Goal: Information Seeking & Learning: Learn about a topic

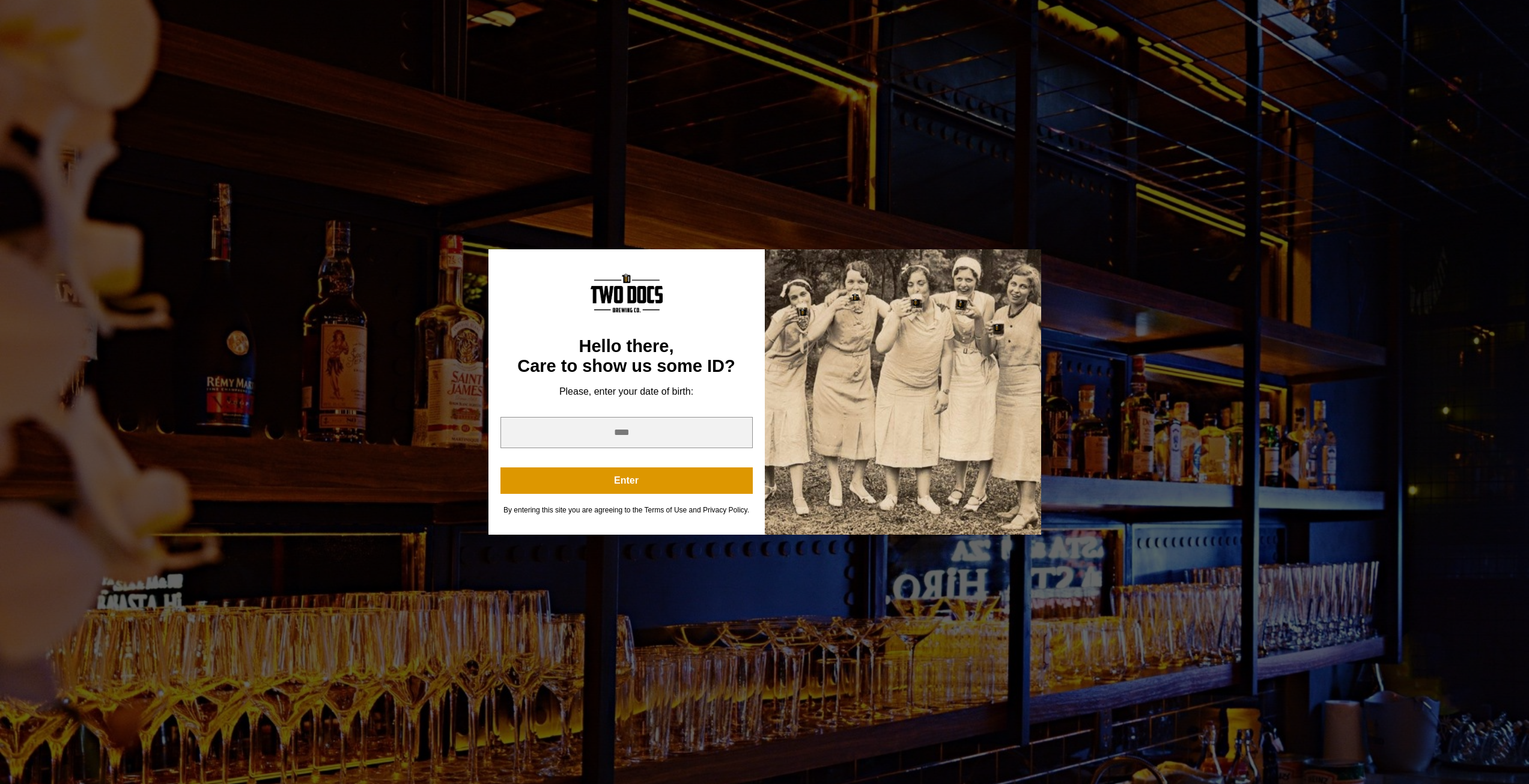
click at [1106, 211] on div "You are not old enough to view this content. Try again on your 21st birthday. H…" at bounding box center [764, 392] width 1529 height 784
click at [1017, 276] on div "You are not old enough to view this content. Try again on your 21st birthday." at bounding box center [765, 261] width 553 height 36
click at [1051, 195] on div "You are not old enough to view this content. Try again on your 21st birthday. H…" at bounding box center [764, 392] width 1529 height 784
click at [637, 431] on input "year" at bounding box center [627, 433] width 252 height 31
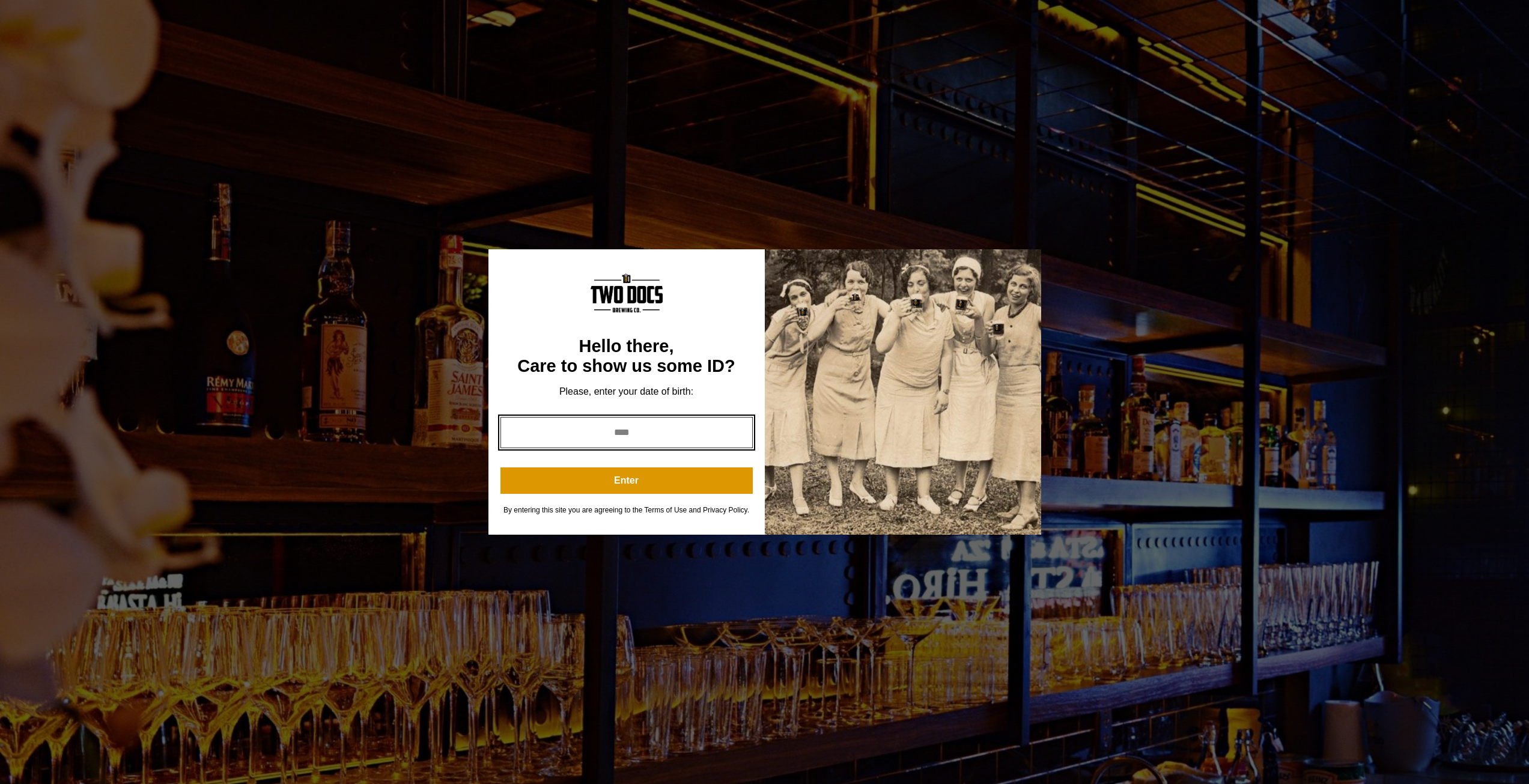
type input "****"
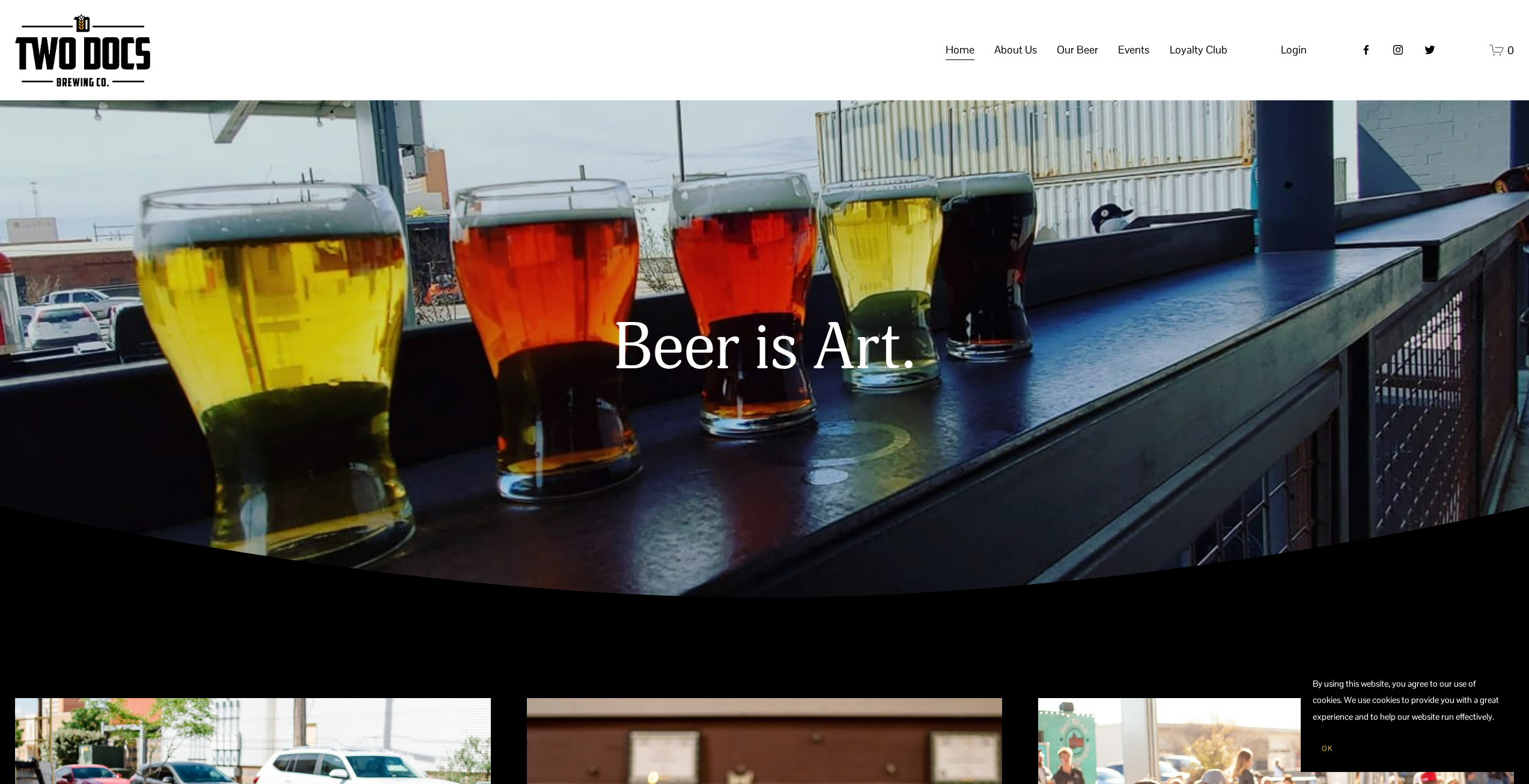
click at [0, 0] on span "Calendar" at bounding box center [0, 0] width 0 height 0
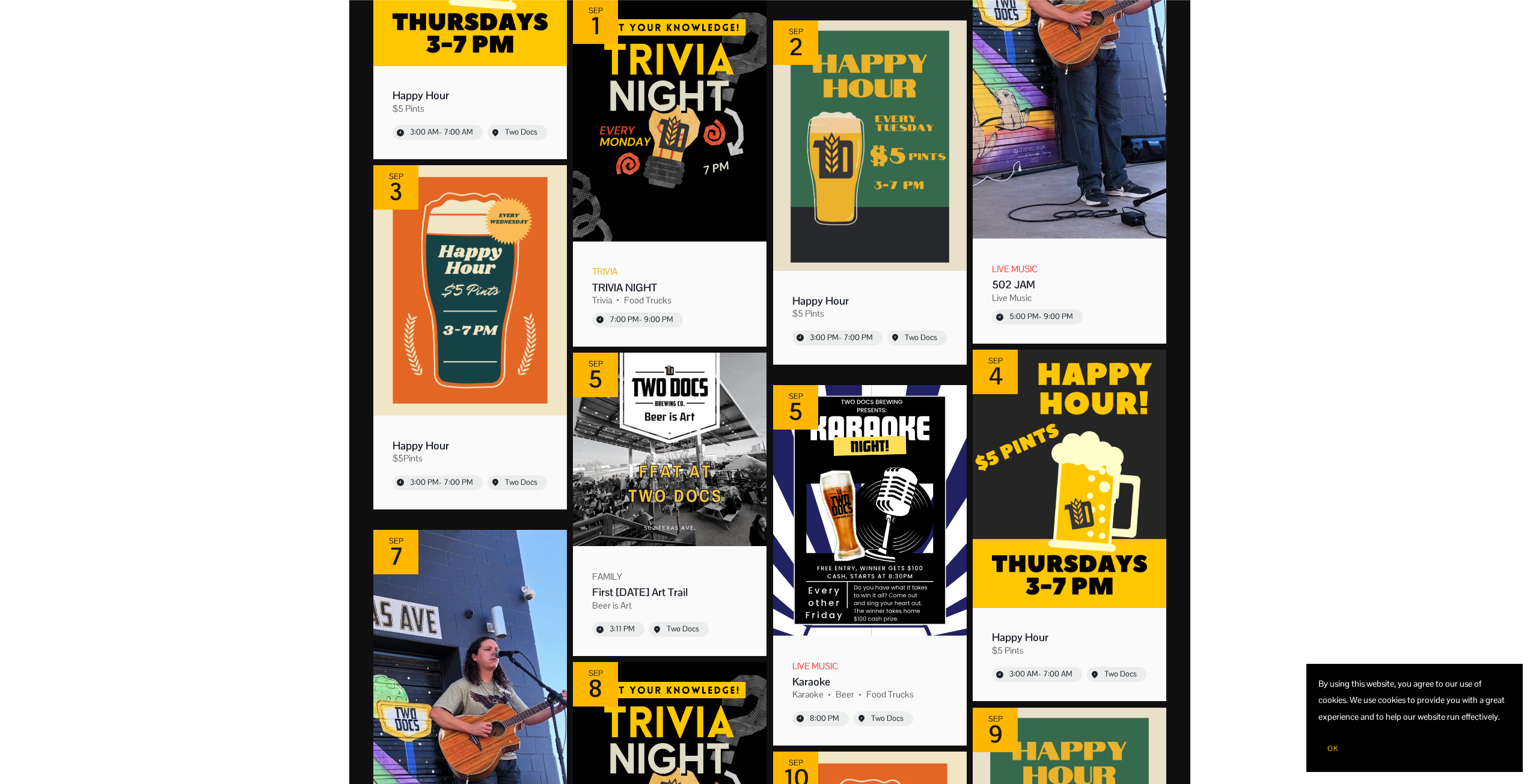
scroll to position [1402, 0]
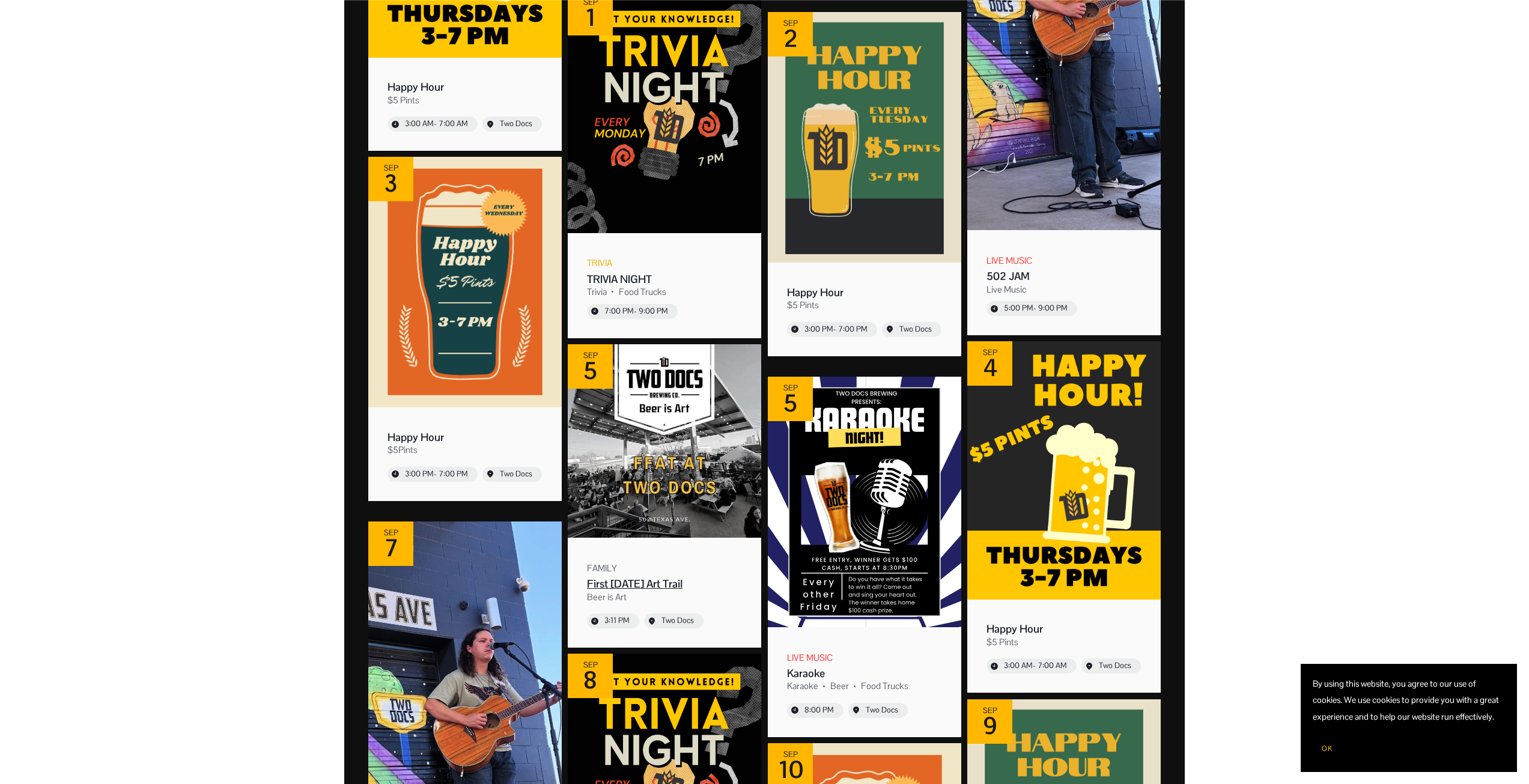
click at [671, 445] on img "Event: First Friday Art Trail" at bounding box center [664, 440] width 193 height 193
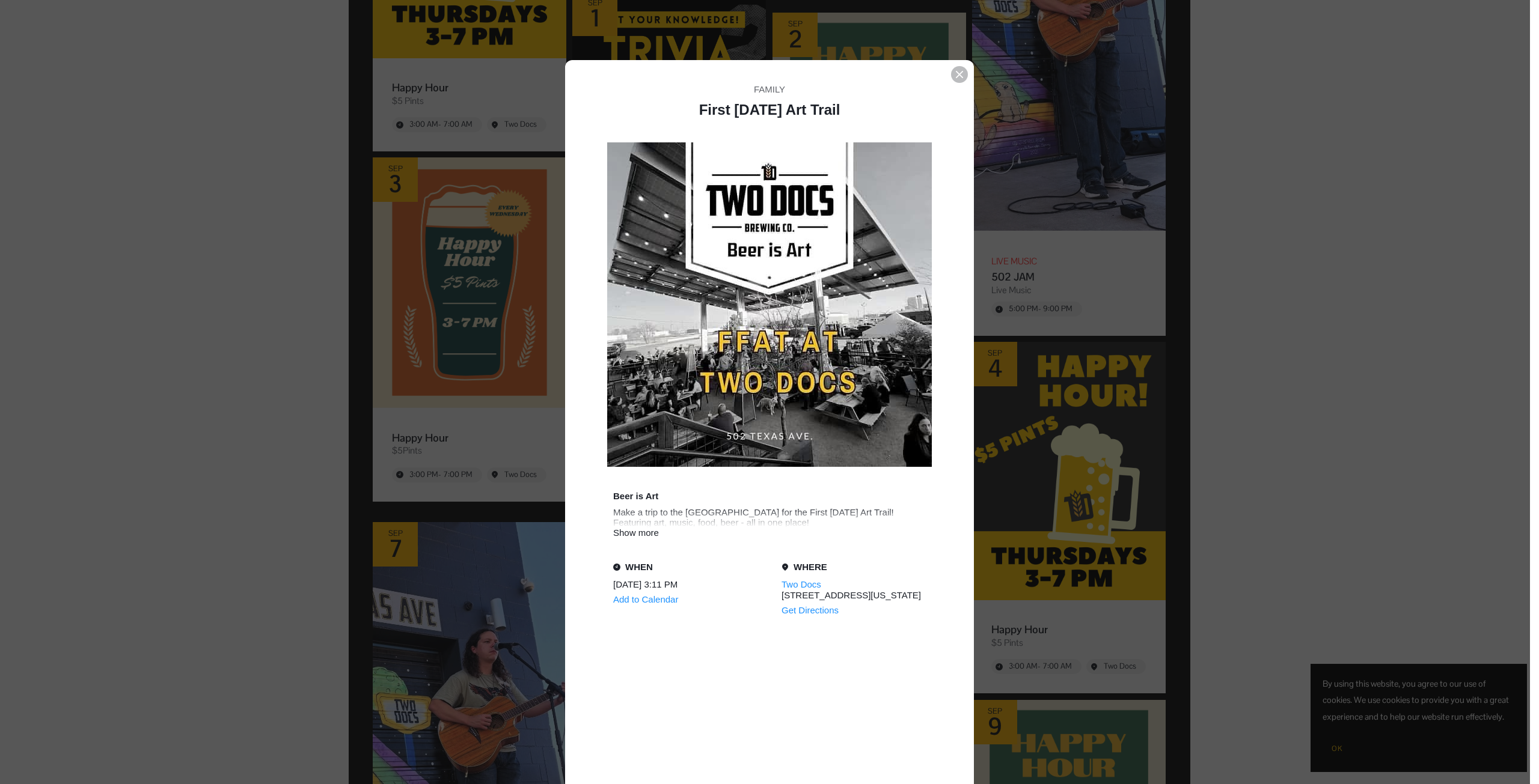
click at [1401, 234] on div "Event details popup" at bounding box center [765, 392] width 1530 height 784
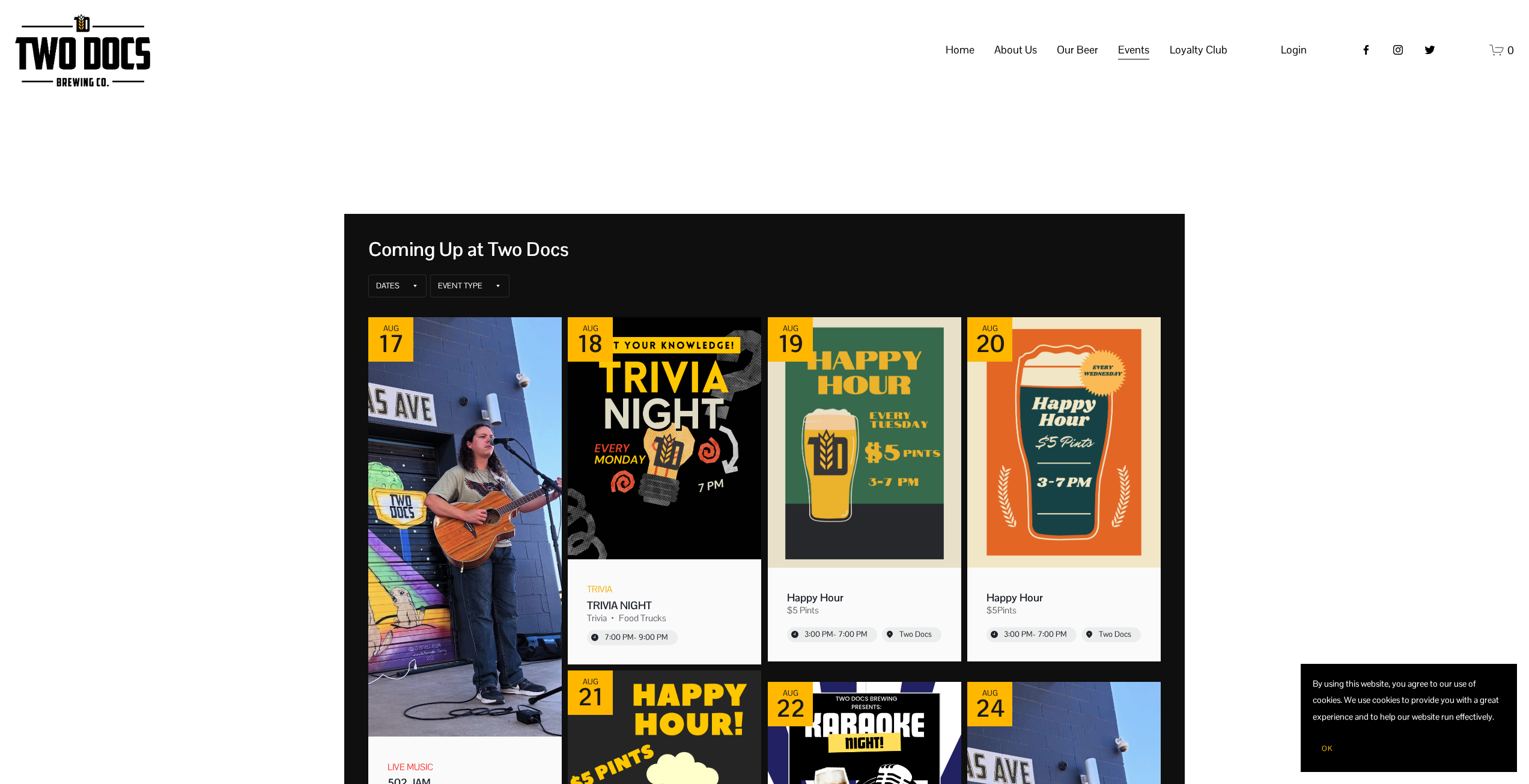
click at [966, 61] on link "Home" at bounding box center [960, 49] width 29 height 23
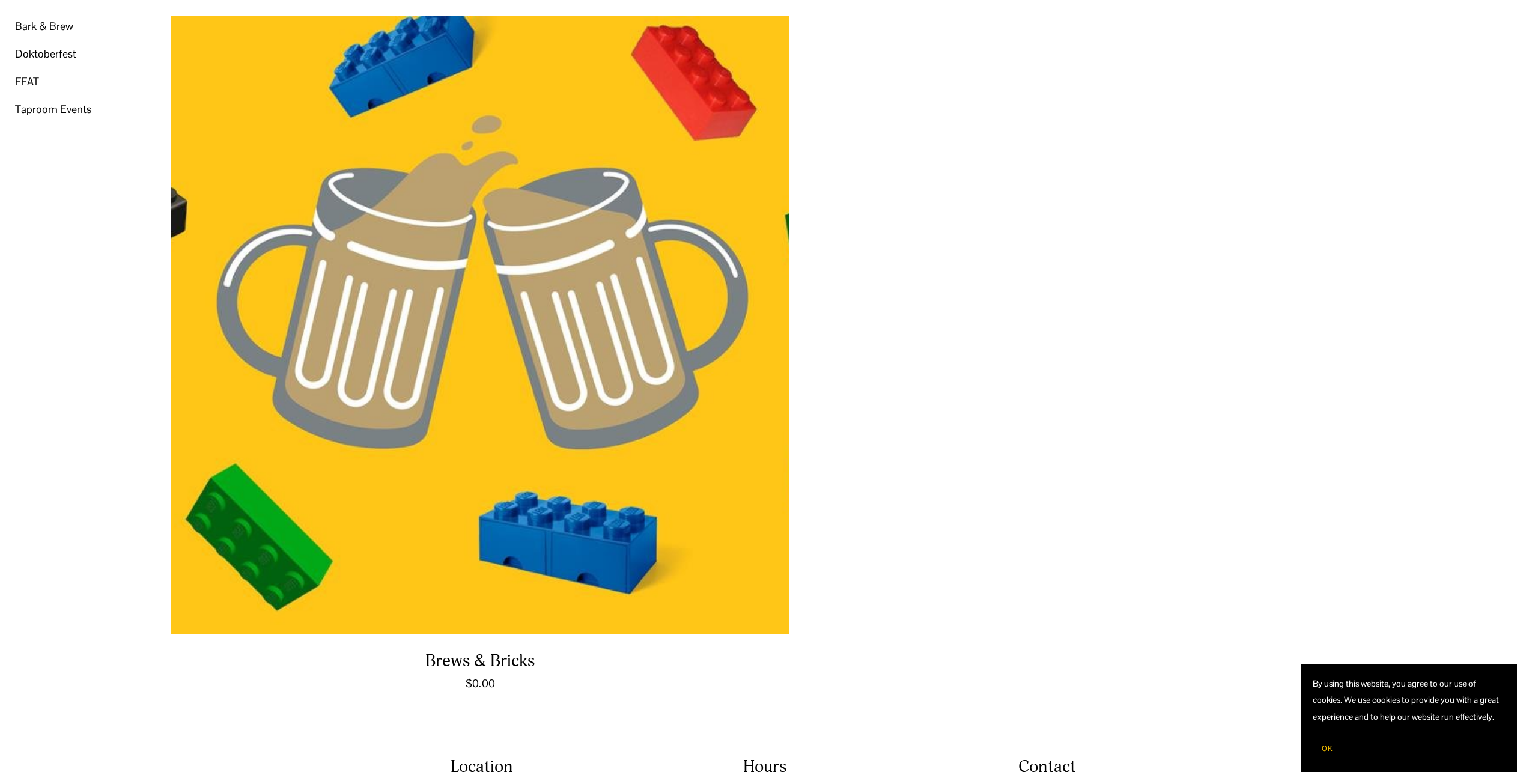
scroll to position [420, 0]
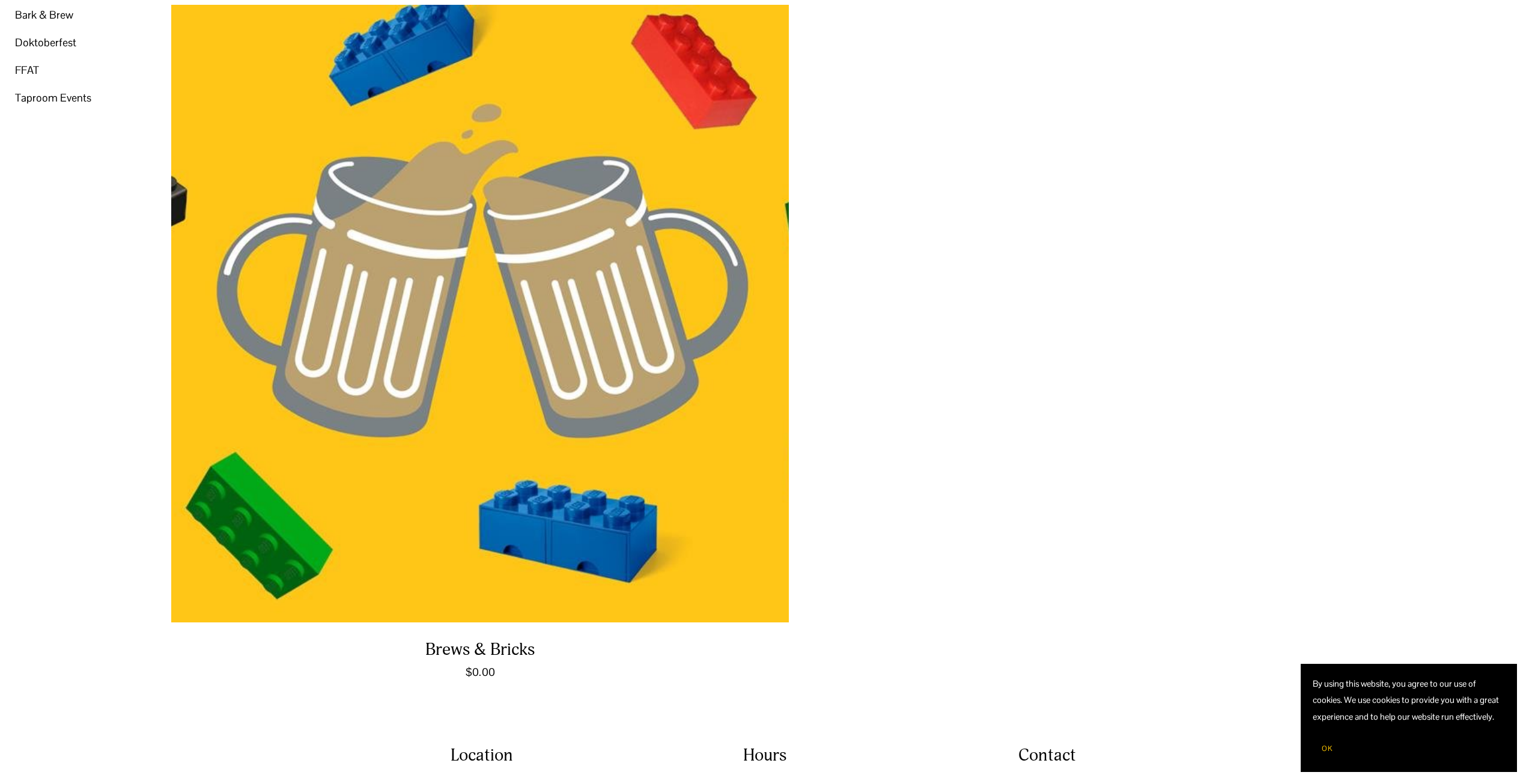
click at [38, 66] on link "FFAT" at bounding box center [27, 70] width 24 height 27
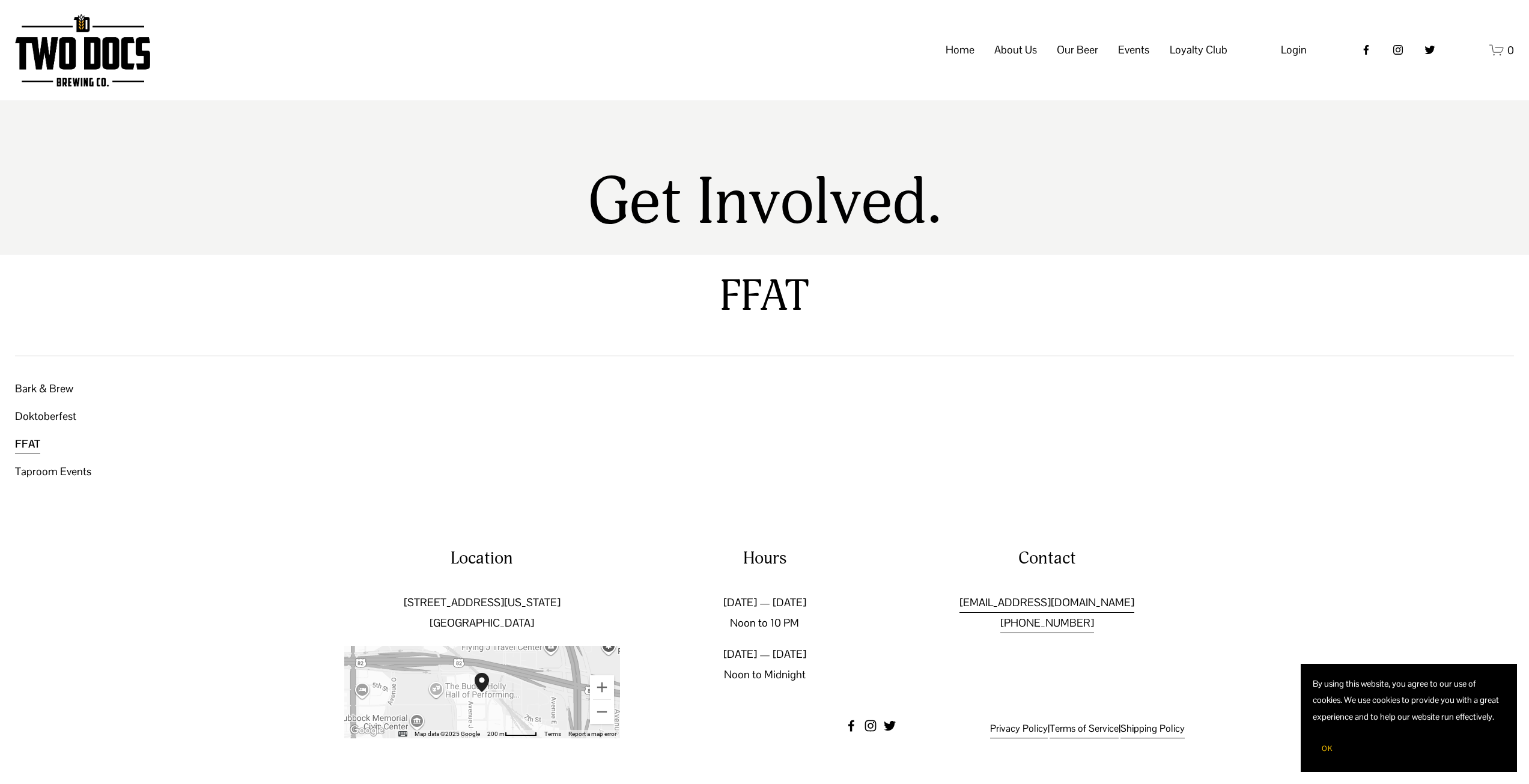
scroll to position [53, 0]
